Goal: Task Accomplishment & Management: Manage account settings

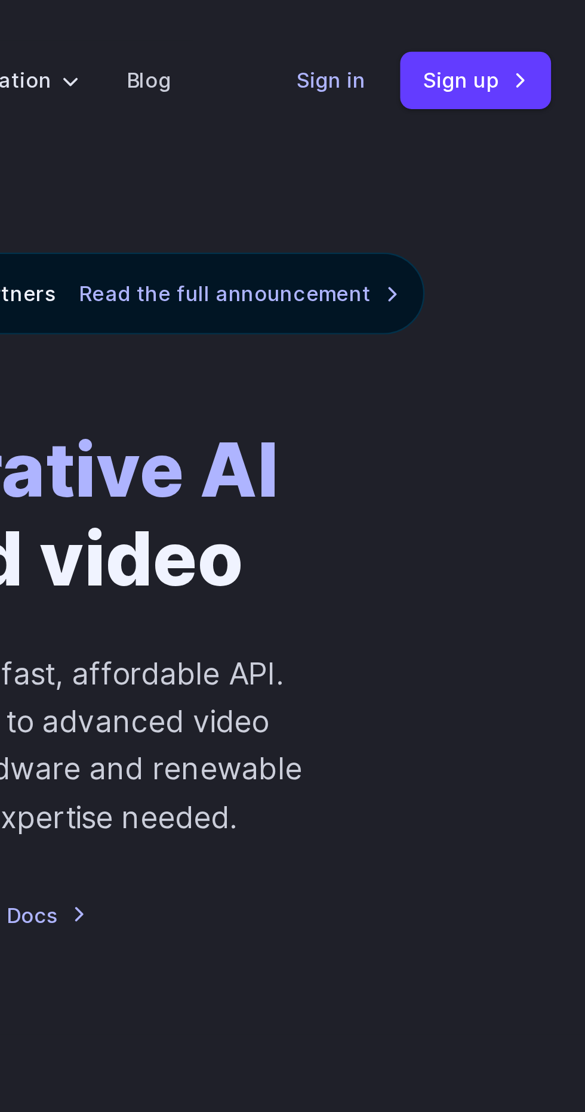
click at [478, 28] on link "Sign in" at bounding box center [479, 33] width 29 height 14
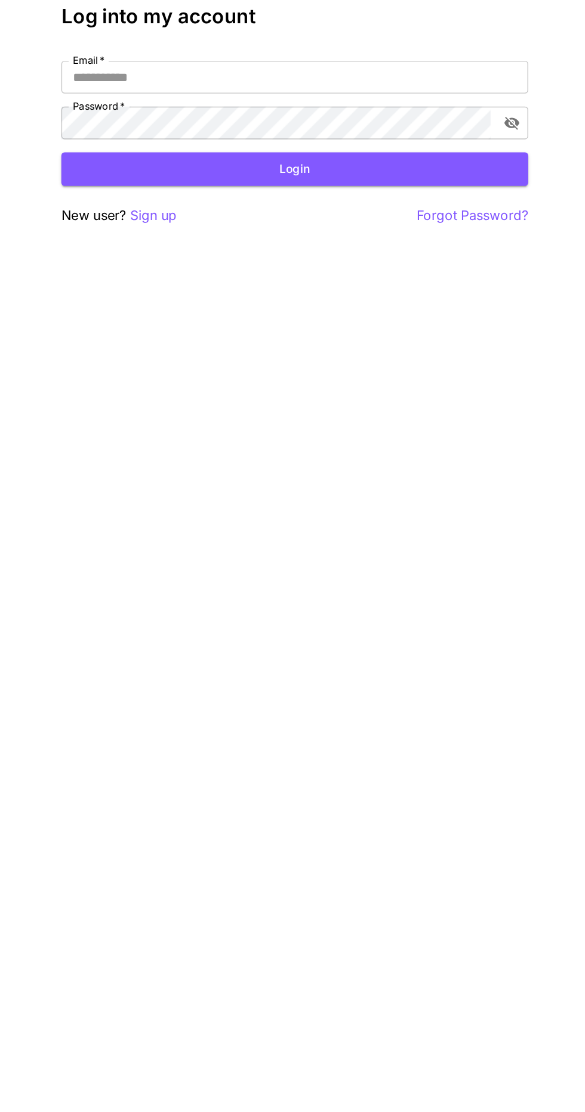
scroll to position [4, 0]
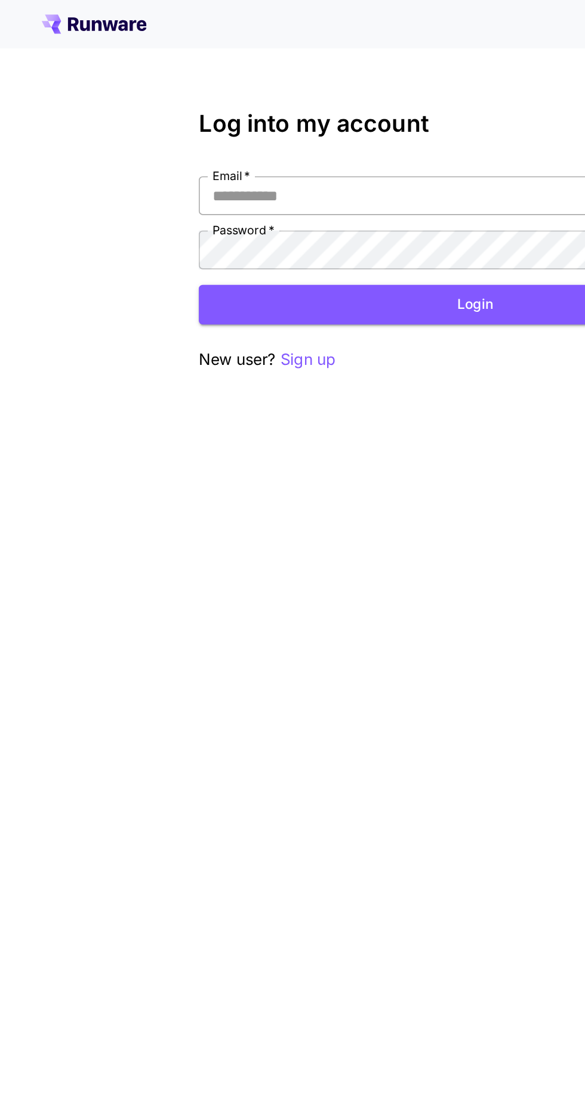
click at [215, 117] on input "Email   *" at bounding box center [292, 121] width 340 height 24
type input "**********"
click button "Login" at bounding box center [292, 187] width 340 height 24
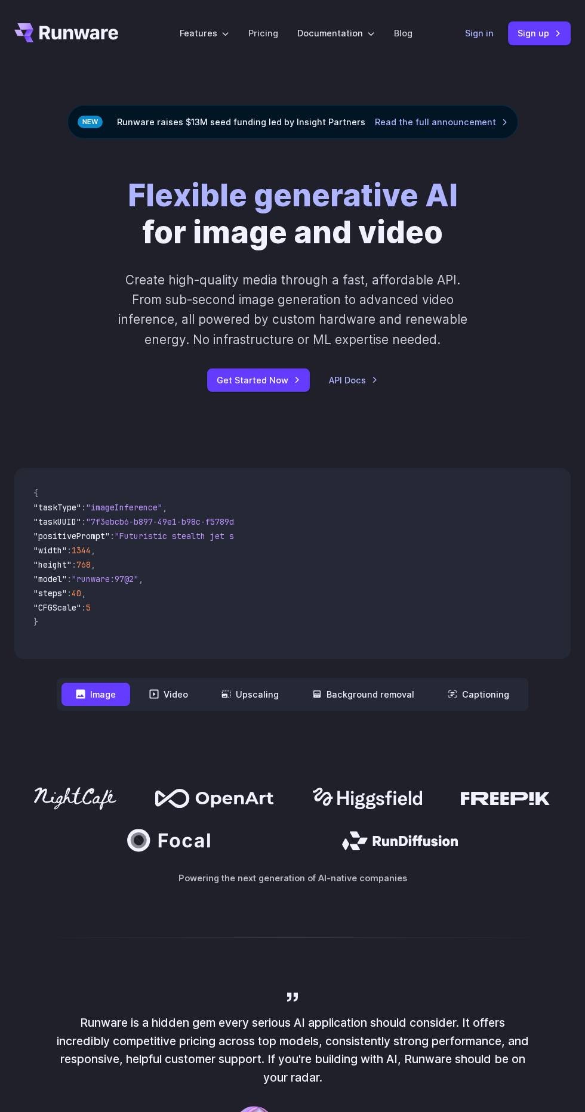
click at [480, 35] on link "Sign in" at bounding box center [479, 33] width 29 height 14
